Goal: Task Accomplishment & Management: Manage account settings

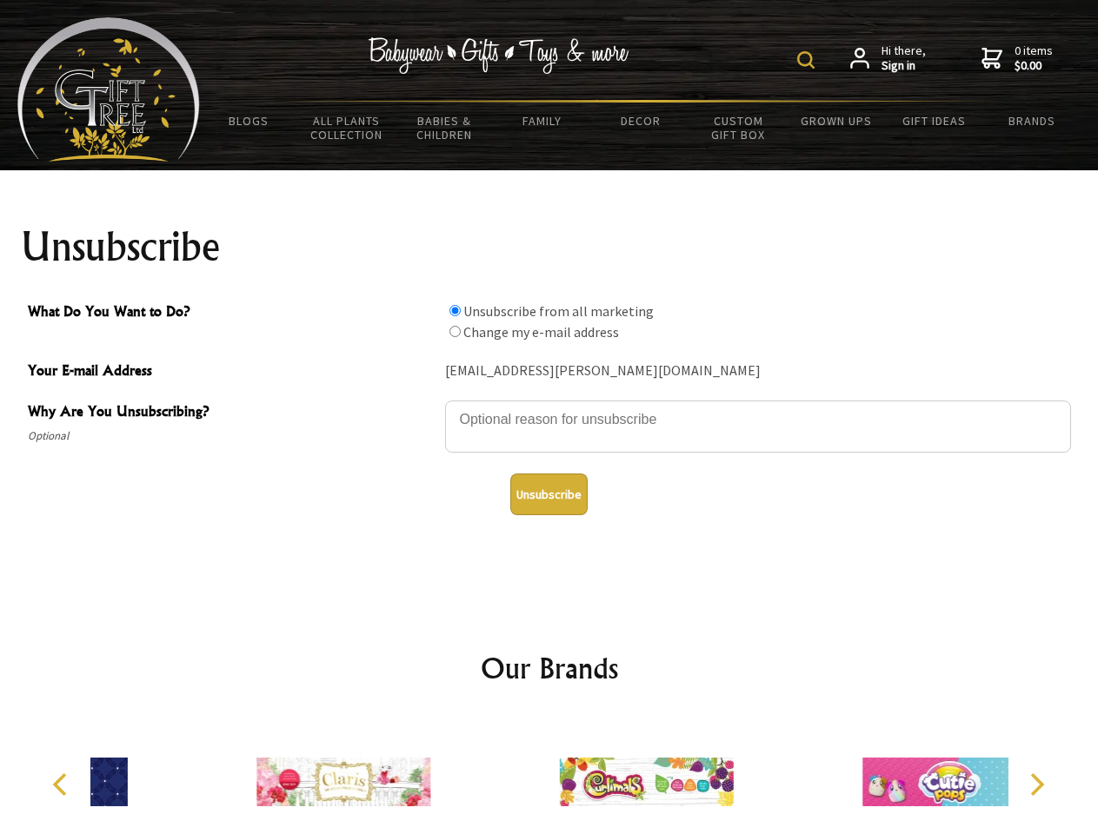
click at [808, 60] on img at bounding box center [805, 59] width 17 height 17
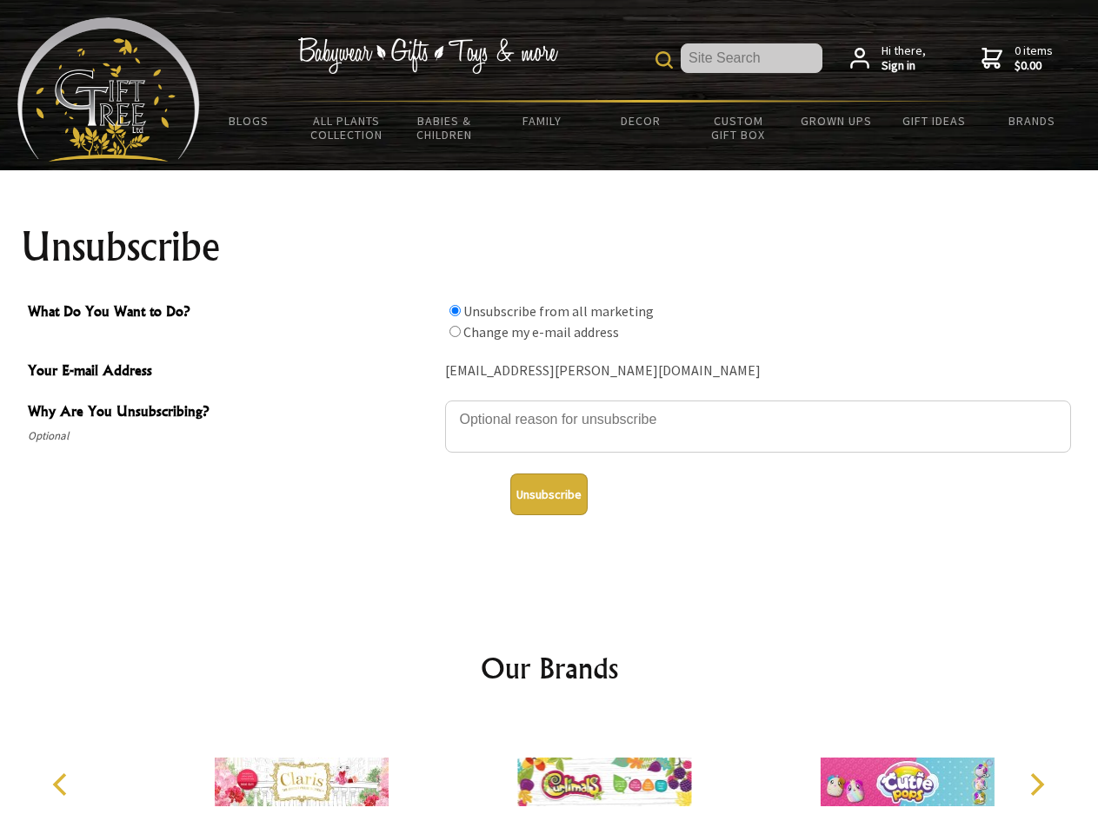
click at [549, 407] on textarea "Why Are You Unsubscribing?" at bounding box center [758, 427] width 626 height 52
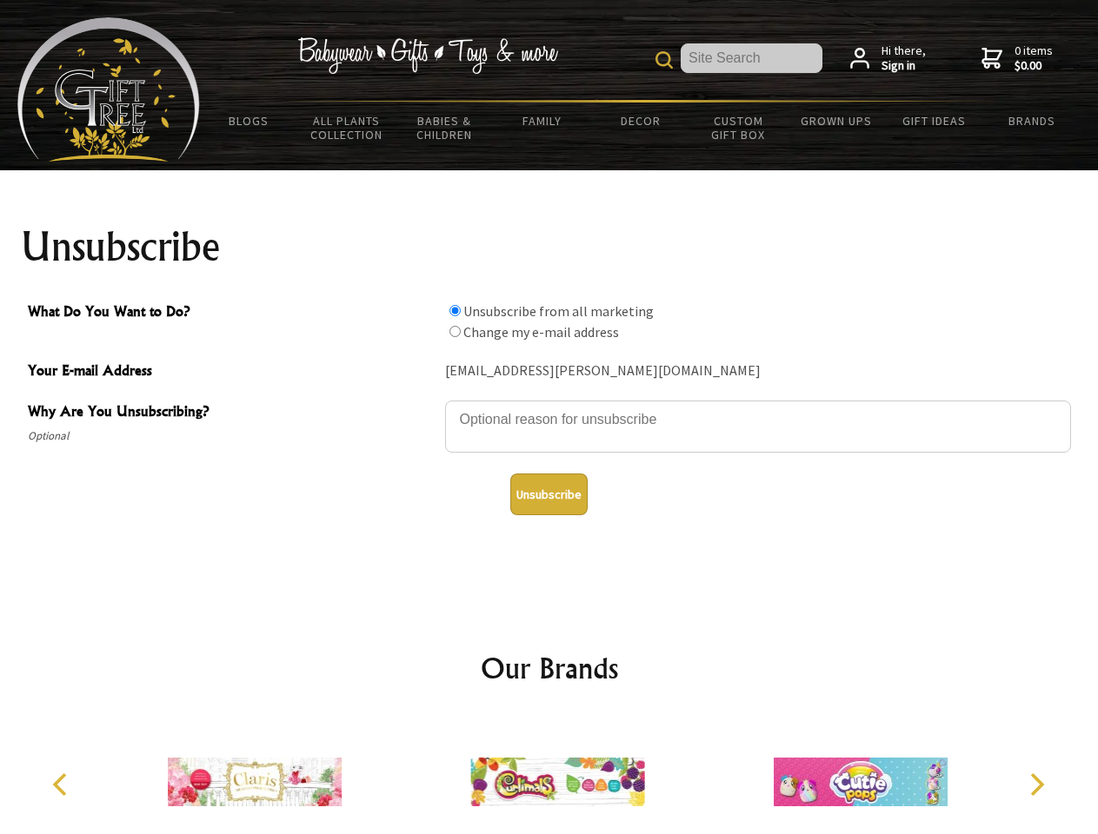
click at [454, 310] on input "What Do You Want to Do?" at bounding box center [454, 310] width 11 height 11
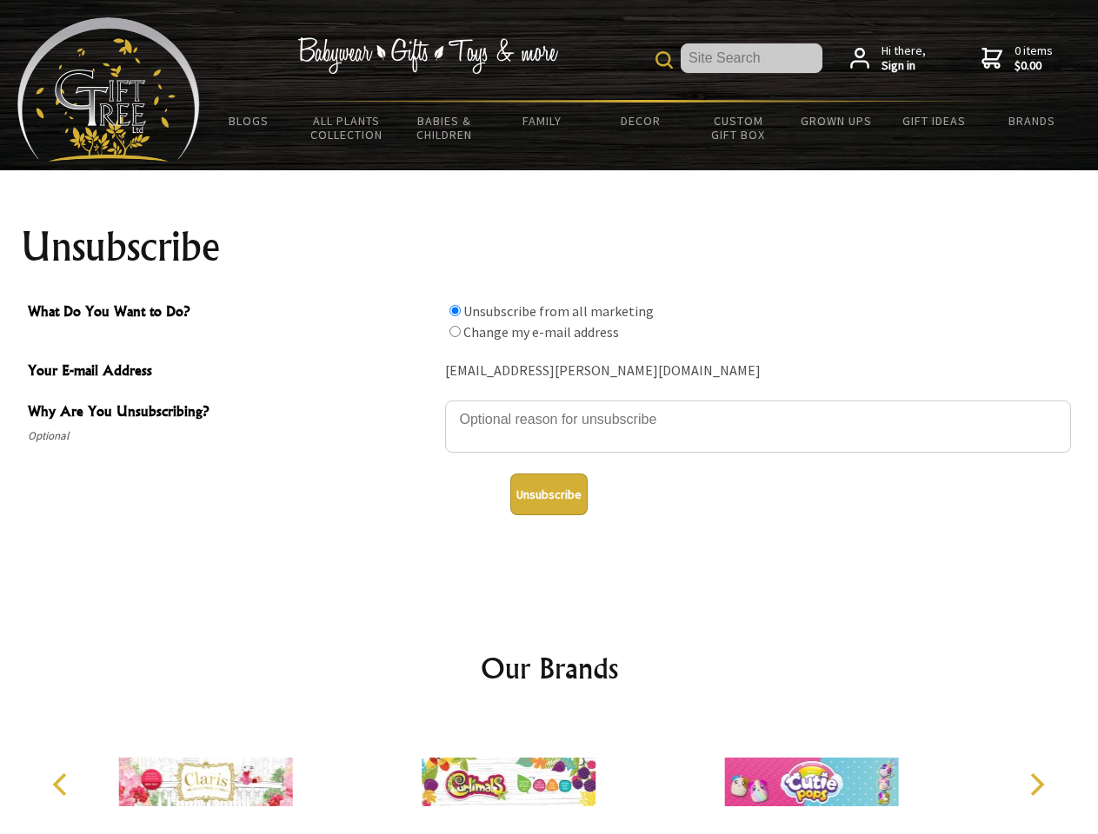
click at [454, 331] on input "What Do You Want to Do?" at bounding box center [454, 331] width 11 height 11
radio input "true"
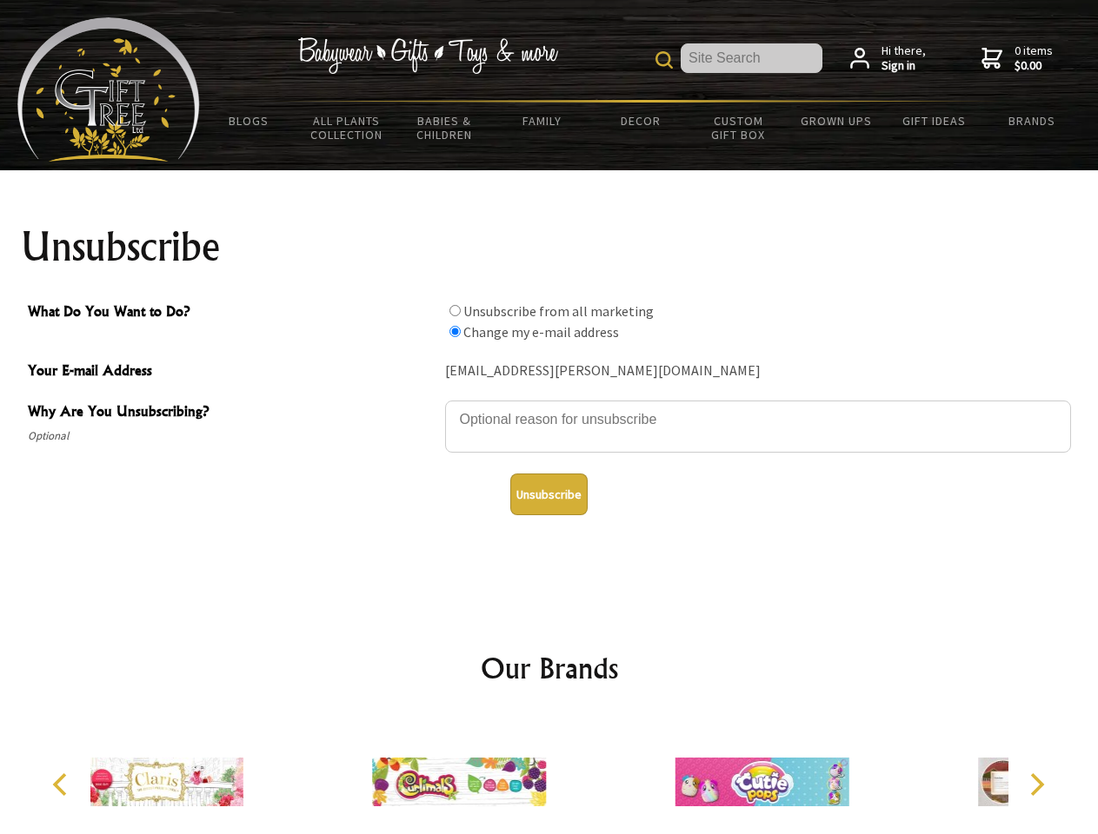
click at [548, 494] on button "Unsubscribe" at bounding box center [548, 495] width 77 height 42
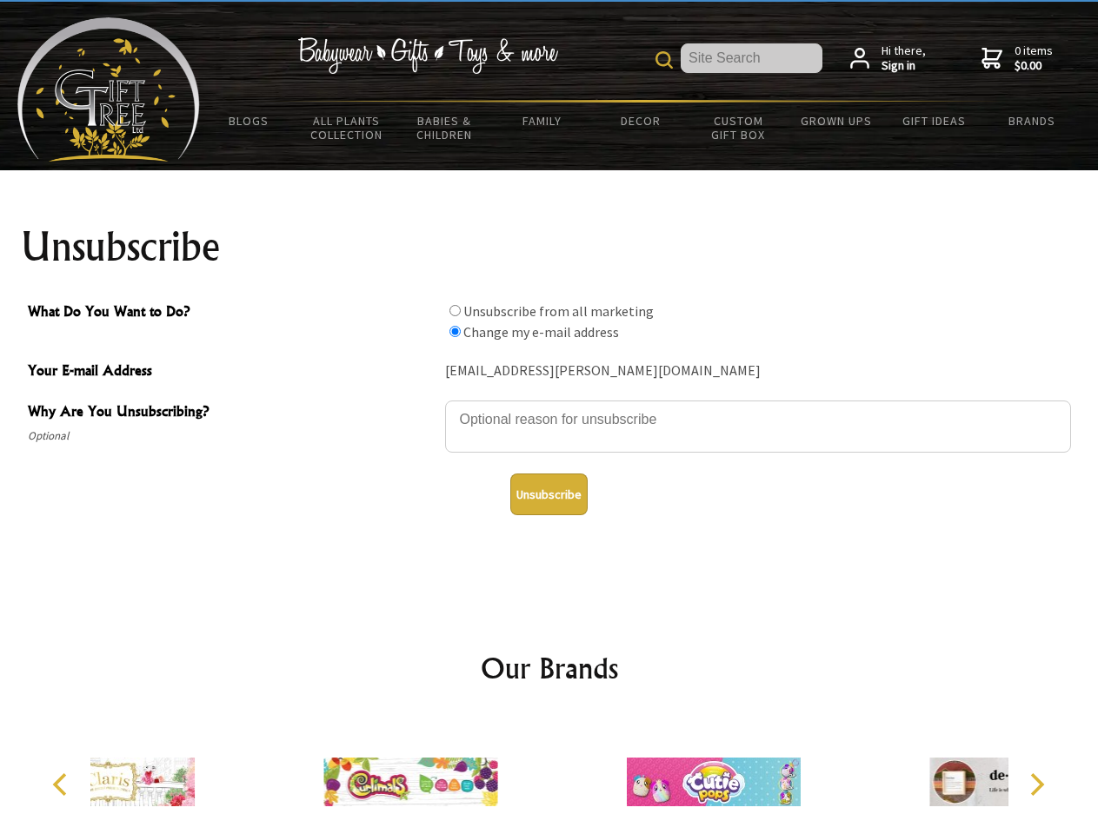
click at [562, 775] on div at bounding box center [713, 785] width 302 height 136
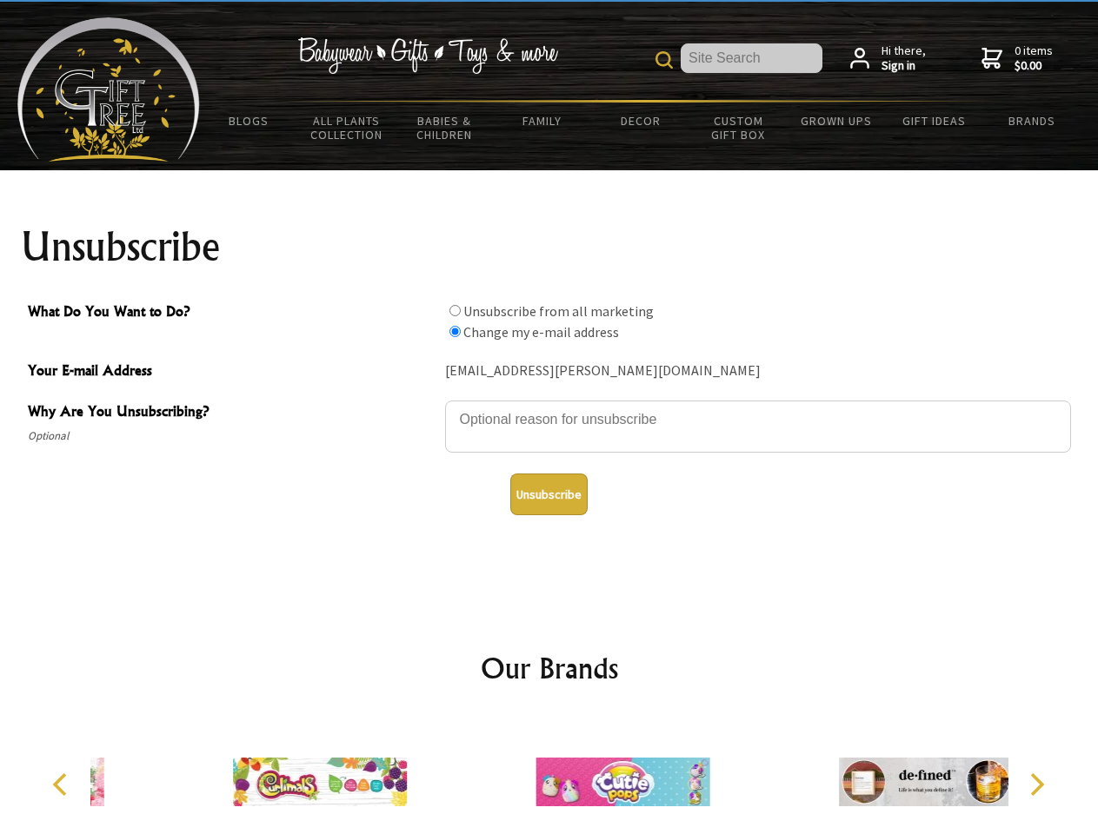
click at [63, 785] on icon "Previous" at bounding box center [61, 784] width 23 height 23
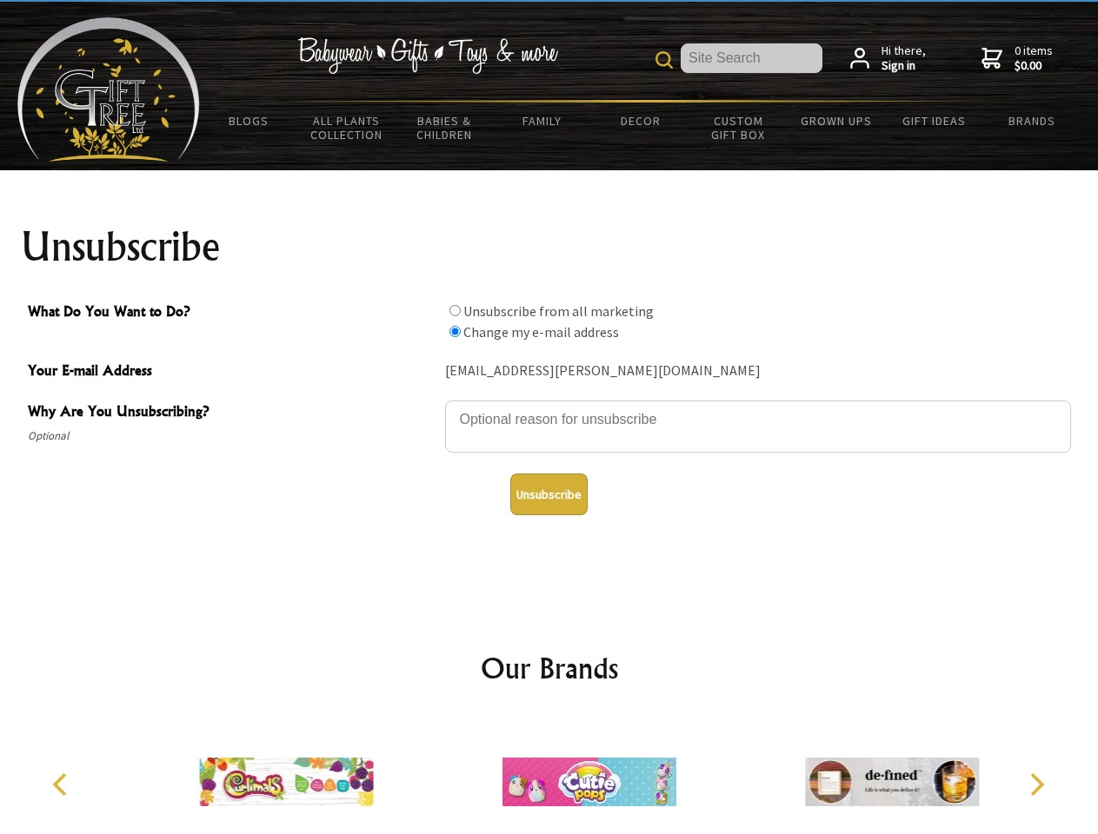
click at [1036, 785] on icon "Next" at bounding box center [1035, 784] width 23 height 23
